Goal: Transaction & Acquisition: Purchase product/service

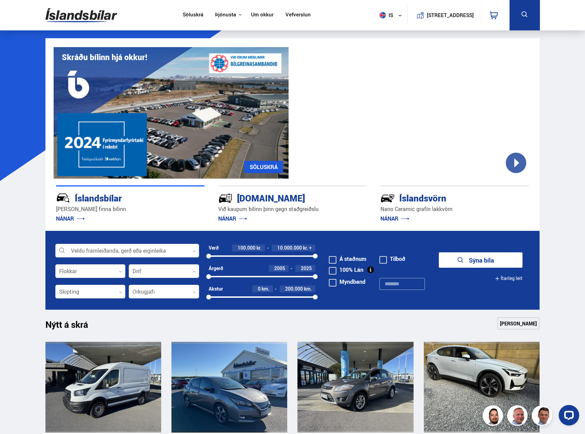
click at [136, 246] on div at bounding box center [127, 251] width 144 height 14
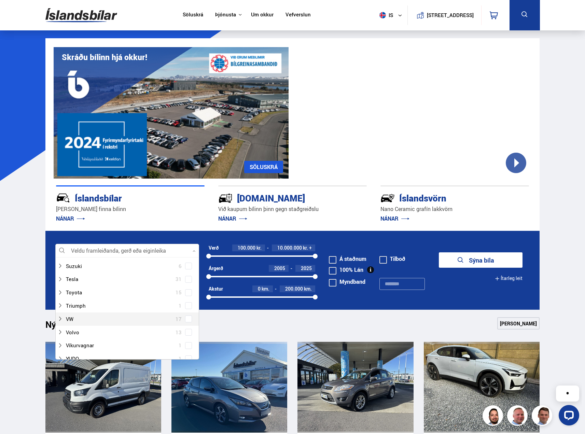
scroll to position [478, 0]
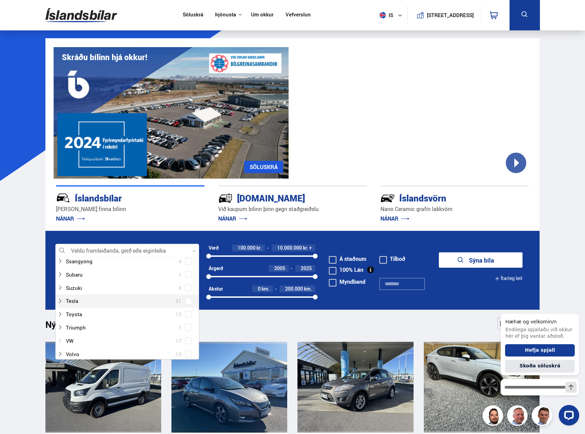
click at [69, 339] on div at bounding box center [120, 341] width 126 height 10
click at [186, 341] on span at bounding box center [188, 340] width 5 height 1
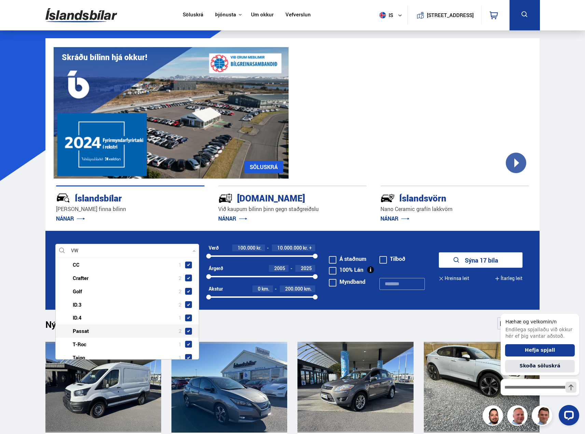
scroll to position [560, 0]
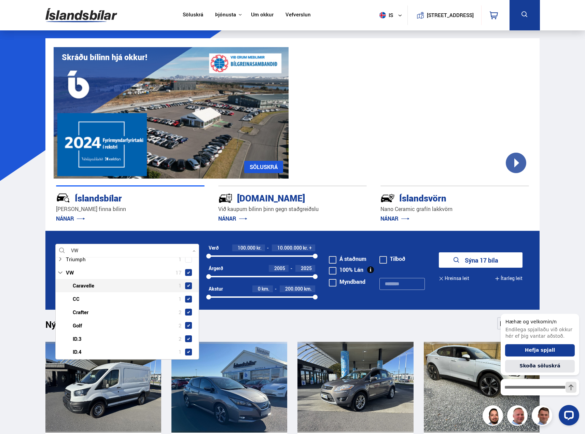
click at [187, 285] on span at bounding box center [188, 285] width 3 height 3
click at [187, 274] on span at bounding box center [188, 272] width 3 height 3
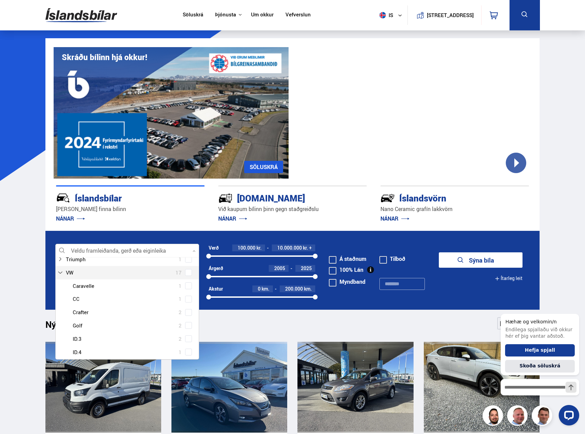
click at [187, 274] on span at bounding box center [188, 272] width 3 height 3
click at [186, 301] on span at bounding box center [188, 299] width 7 height 7
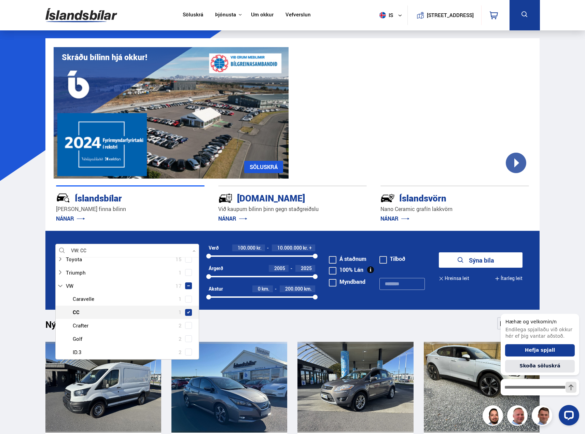
scroll to position [560, 0]
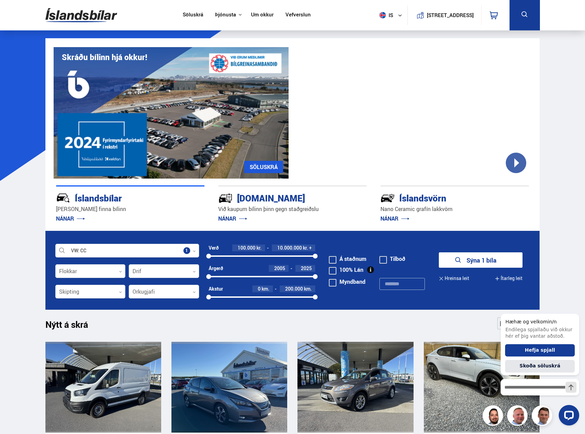
click at [462, 261] on icon "submit" at bounding box center [458, 260] width 8 height 8
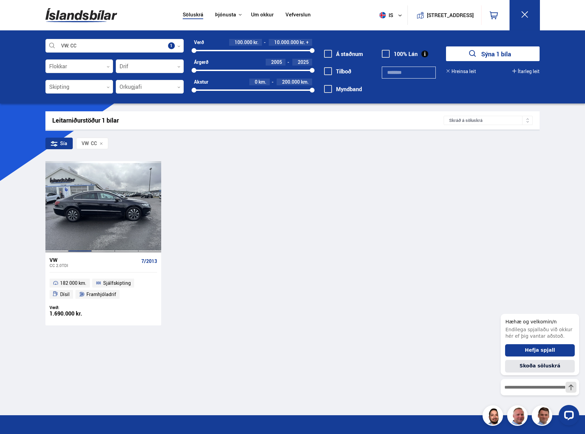
click at [74, 226] on div at bounding box center [79, 206] width 23 height 91
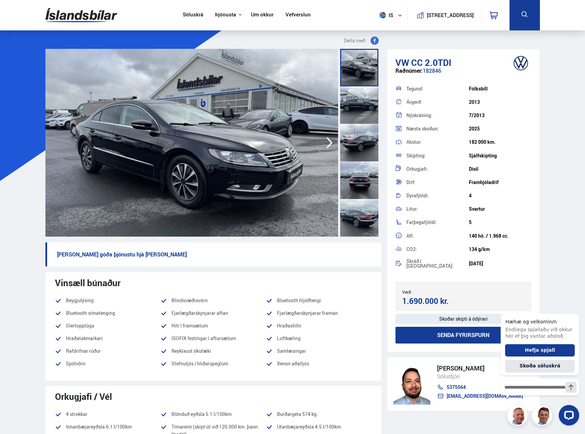
click at [297, 163] on img at bounding box center [191, 143] width 293 height 188
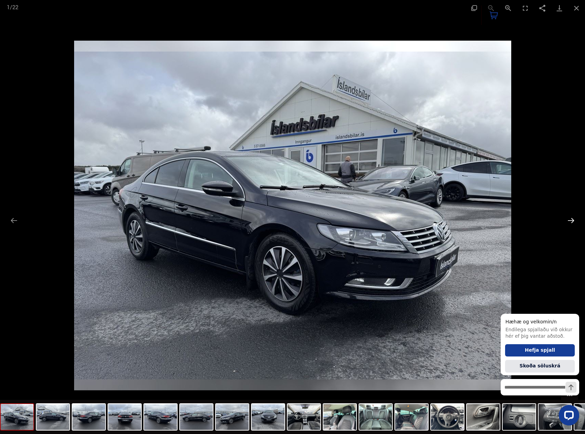
click at [575, 219] on button "Next slide" at bounding box center [571, 220] width 14 height 13
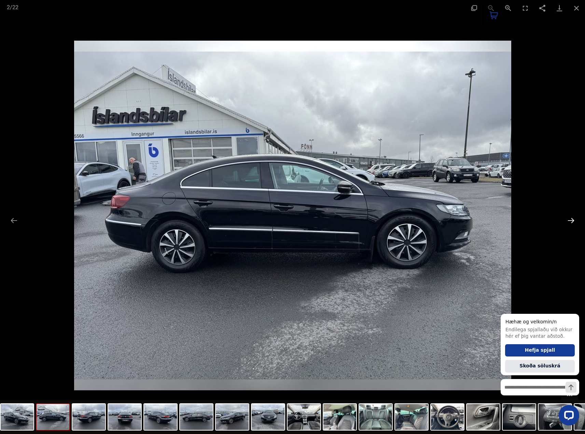
click at [575, 219] on button "Next slide" at bounding box center [571, 220] width 14 height 13
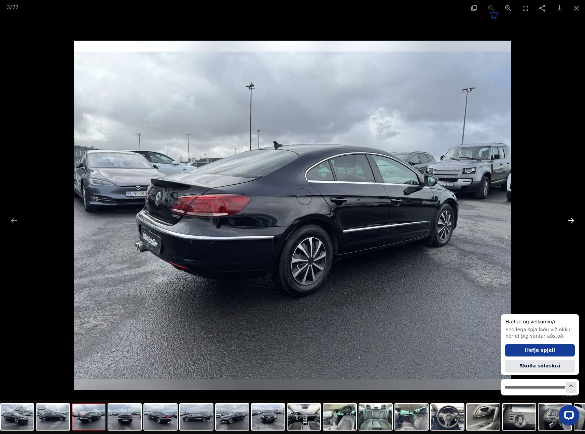
click at [575, 219] on button "Next slide" at bounding box center [571, 220] width 14 height 13
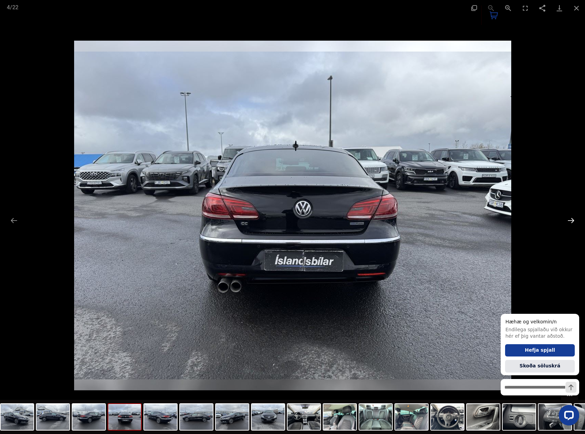
click at [574, 219] on button "Next slide" at bounding box center [571, 220] width 14 height 13
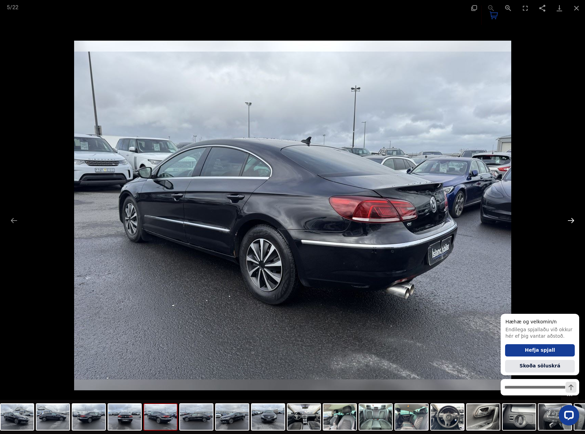
click at [574, 219] on button "Next slide" at bounding box center [571, 220] width 14 height 13
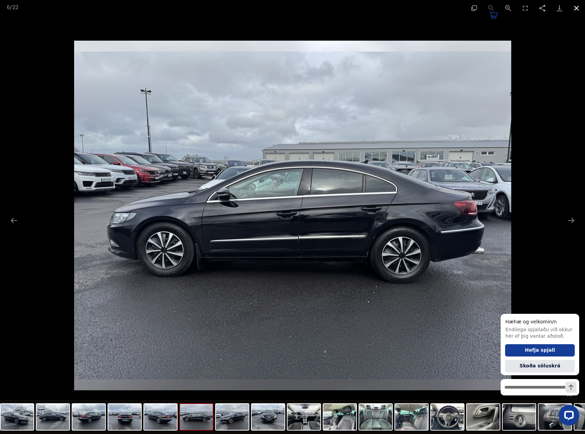
click at [574, 9] on button "Close gallery" at bounding box center [576, 8] width 17 height 16
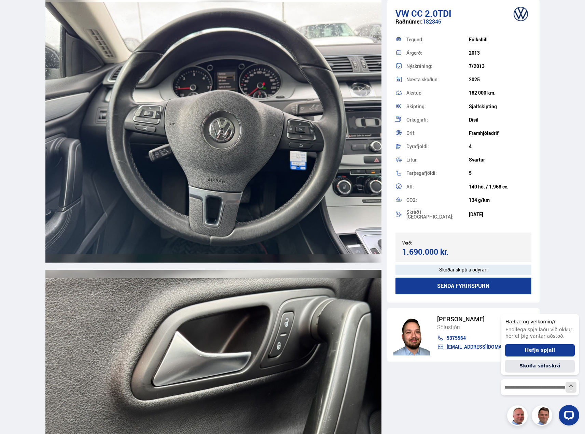
scroll to position [4268, 0]
